Goal: Communication & Community: Answer question/provide support

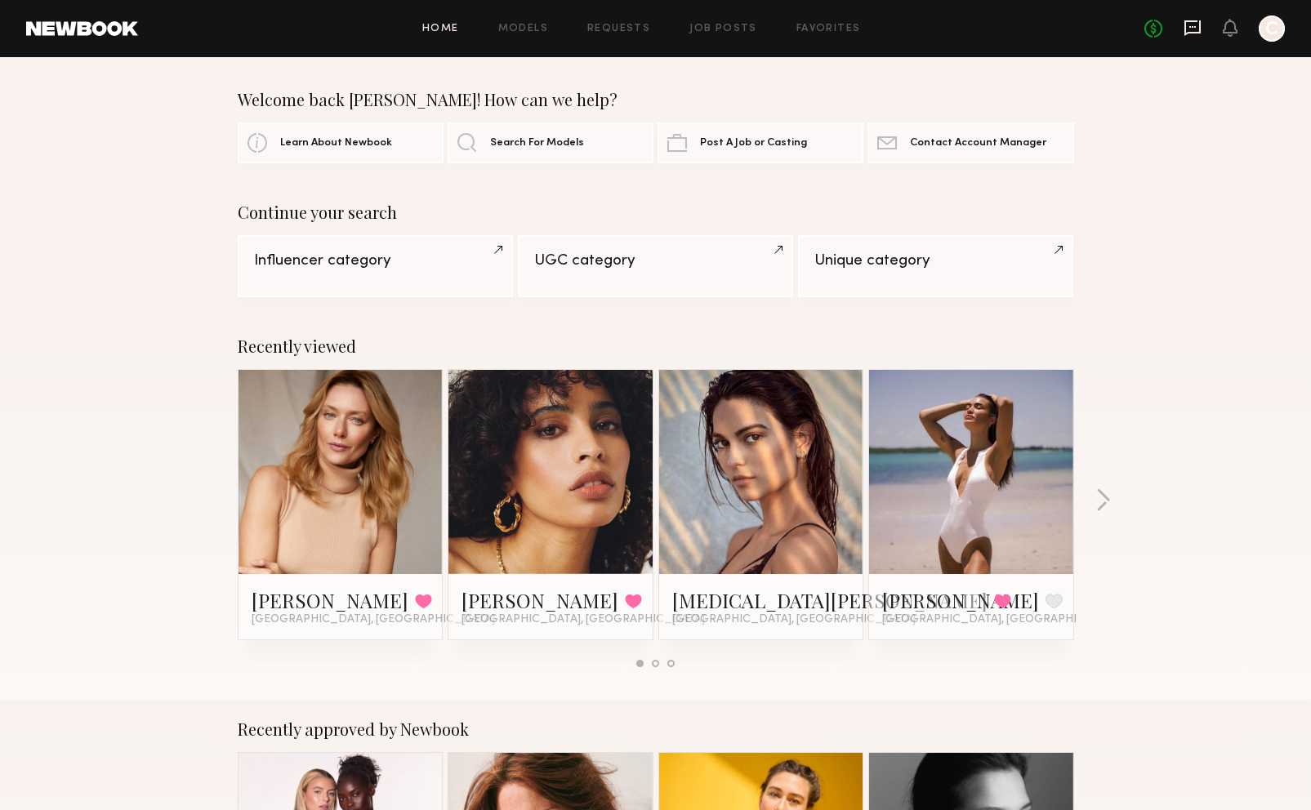
click at [1194, 28] on icon at bounding box center [1192, 27] width 7 height 2
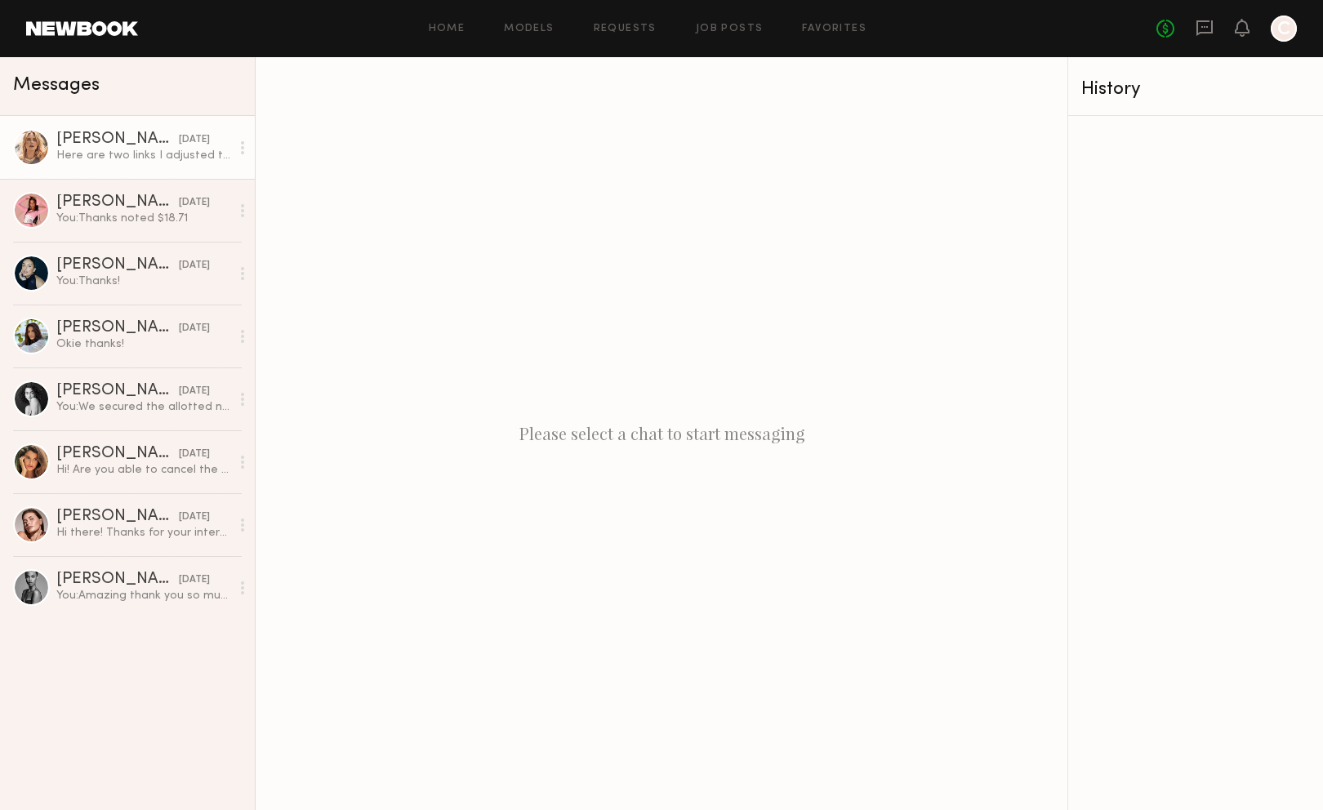
click at [100, 161] on div "Here are two links I adjusted the volume and put the music and one of them is s…" at bounding box center [143, 156] width 174 height 16
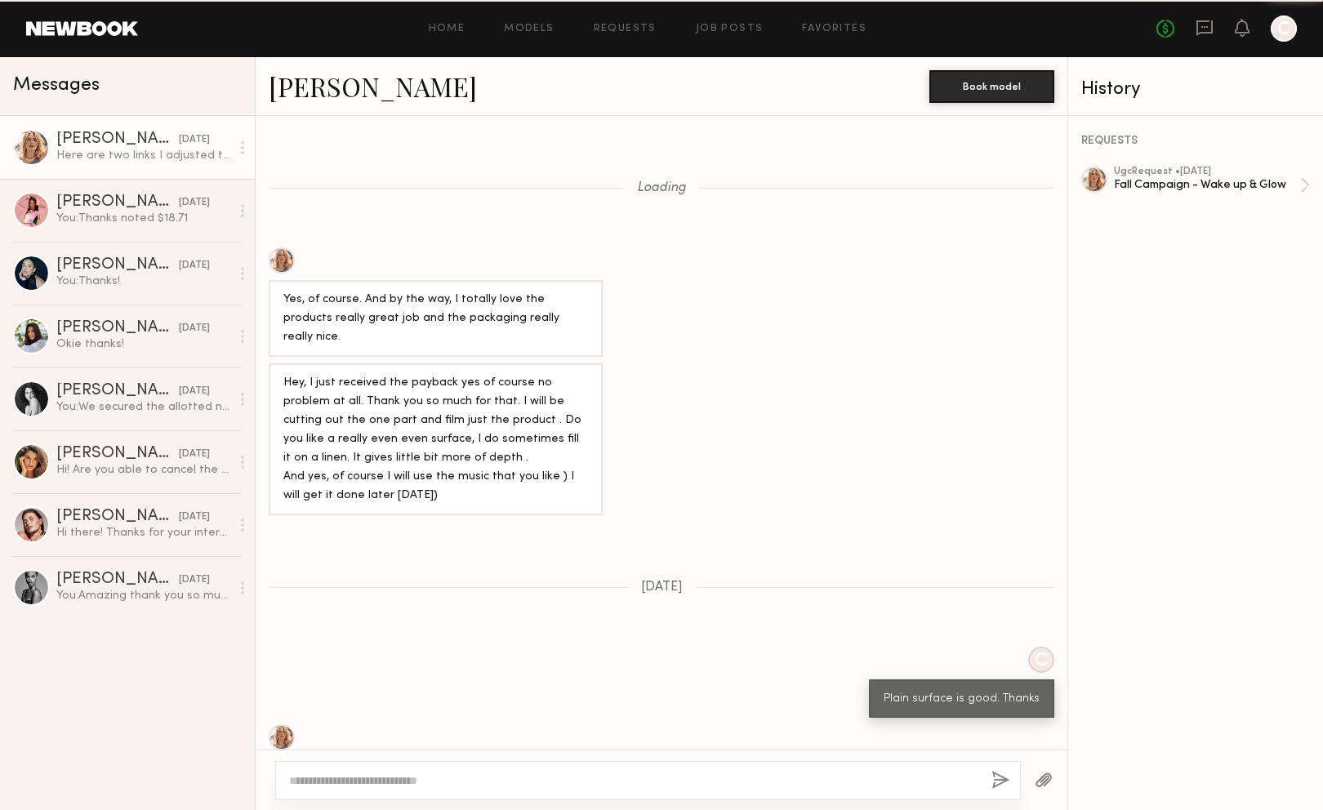
scroll to position [984, 0]
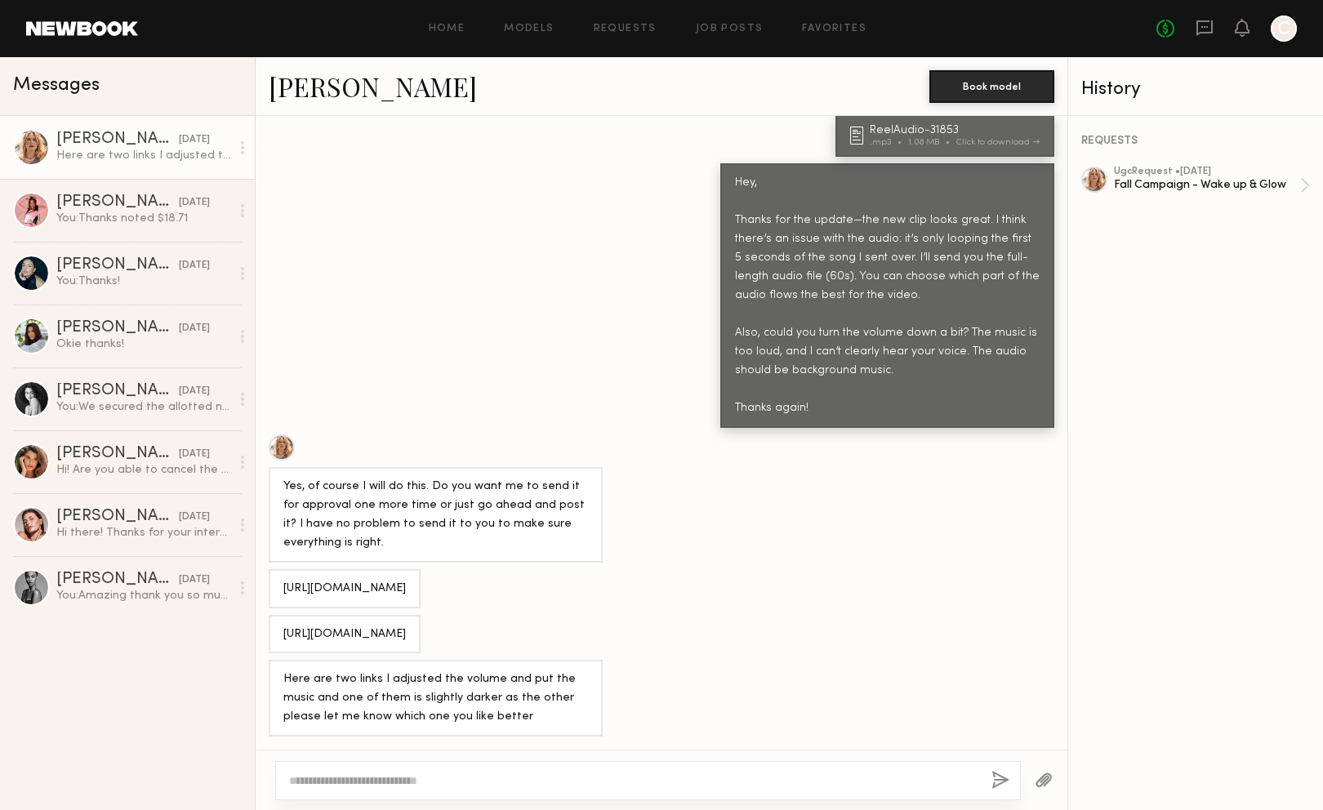
click at [335, 580] on div "[URL][DOMAIN_NAME]" at bounding box center [344, 589] width 123 height 19
copy div "[URL][DOMAIN_NAME]"
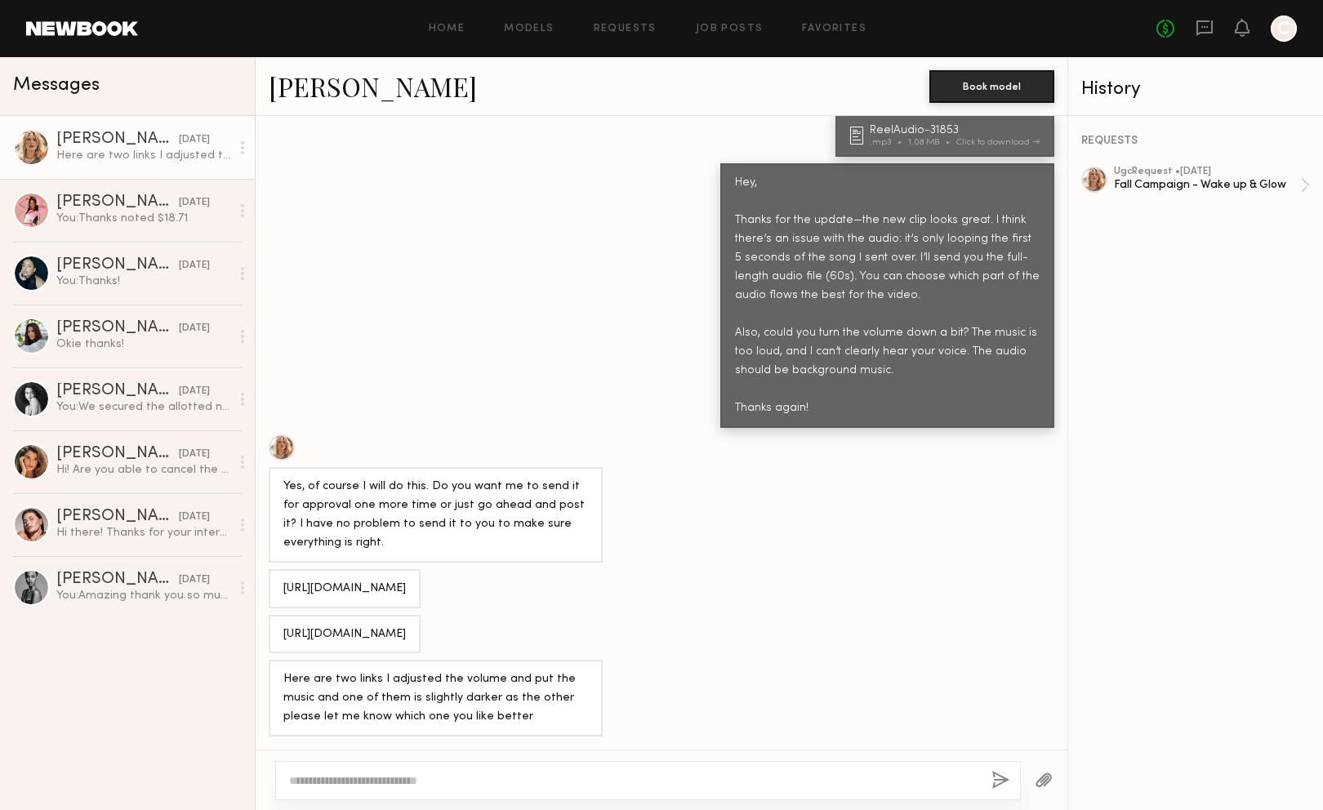
click at [315, 626] on div "[URL][DOMAIN_NAME]" at bounding box center [344, 635] width 123 height 19
copy div "[URL][DOMAIN_NAME]"
click at [707, 435] on div "Yes, of course I will do this. Do you want me to send it for approval one more …" at bounding box center [662, 499] width 812 height 128
